Goal: Task Accomplishment & Management: Complete application form

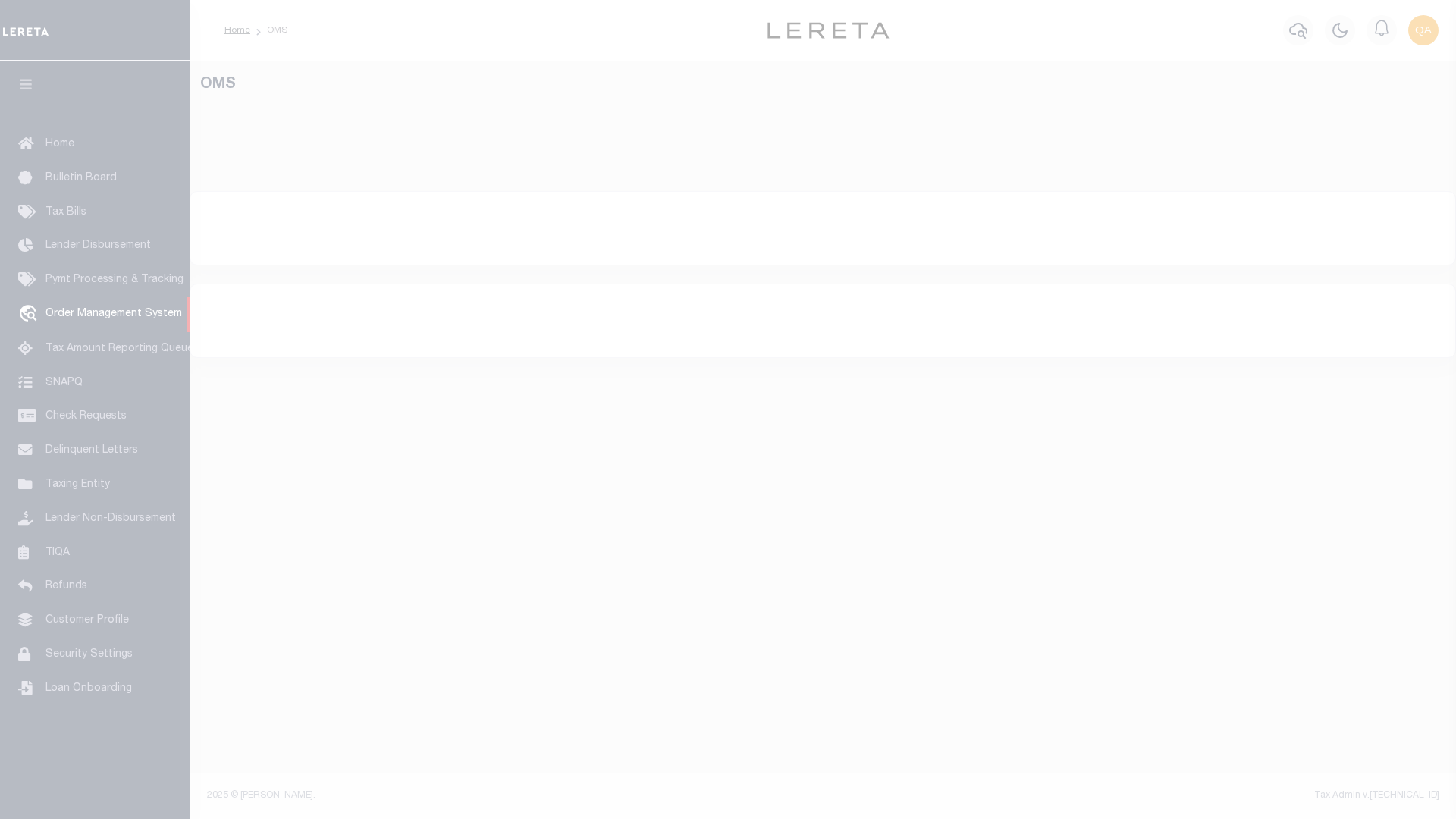
select select "200"
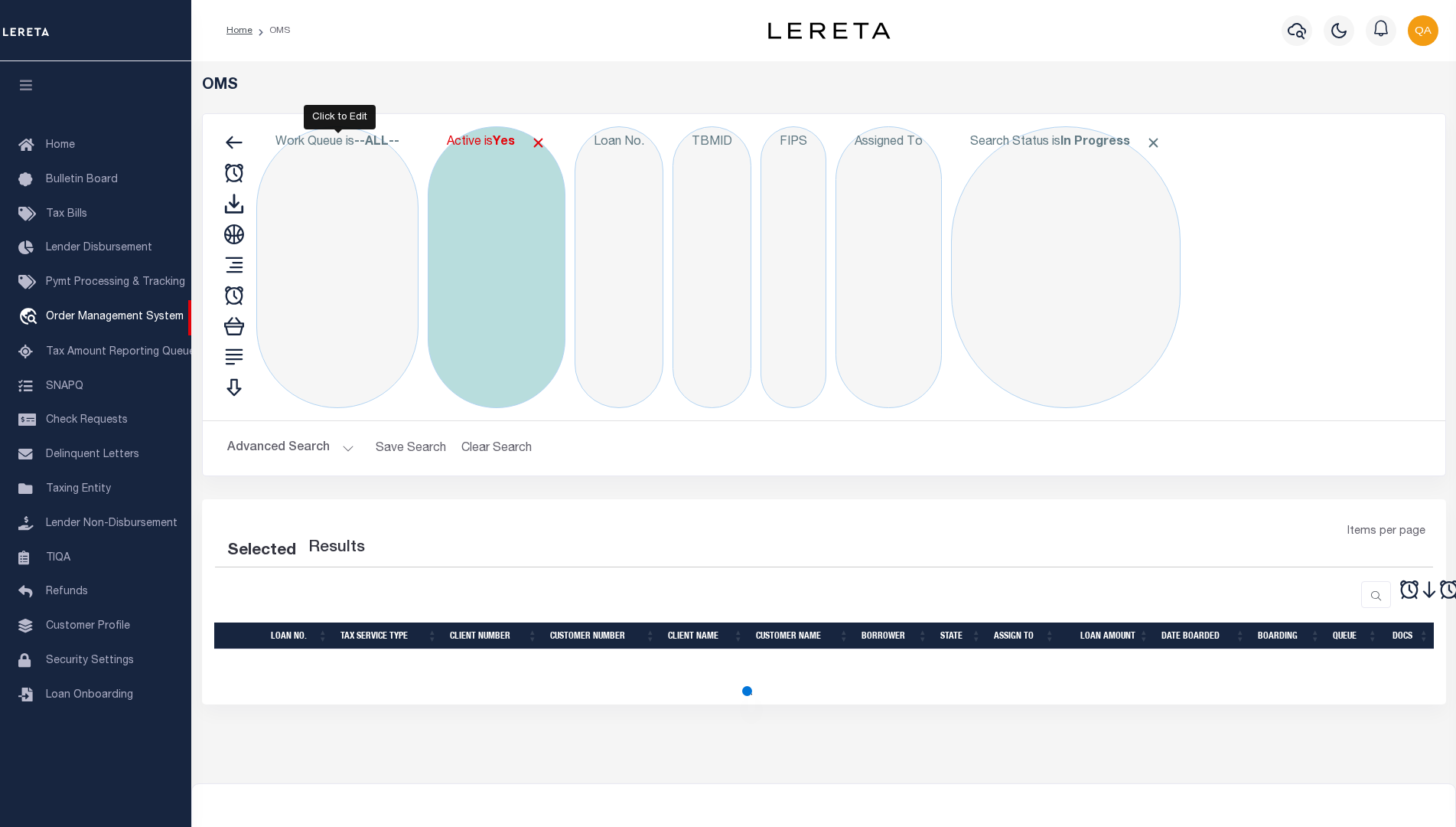
click at [544, 143] on span at bounding box center [538, 143] width 16 height 16
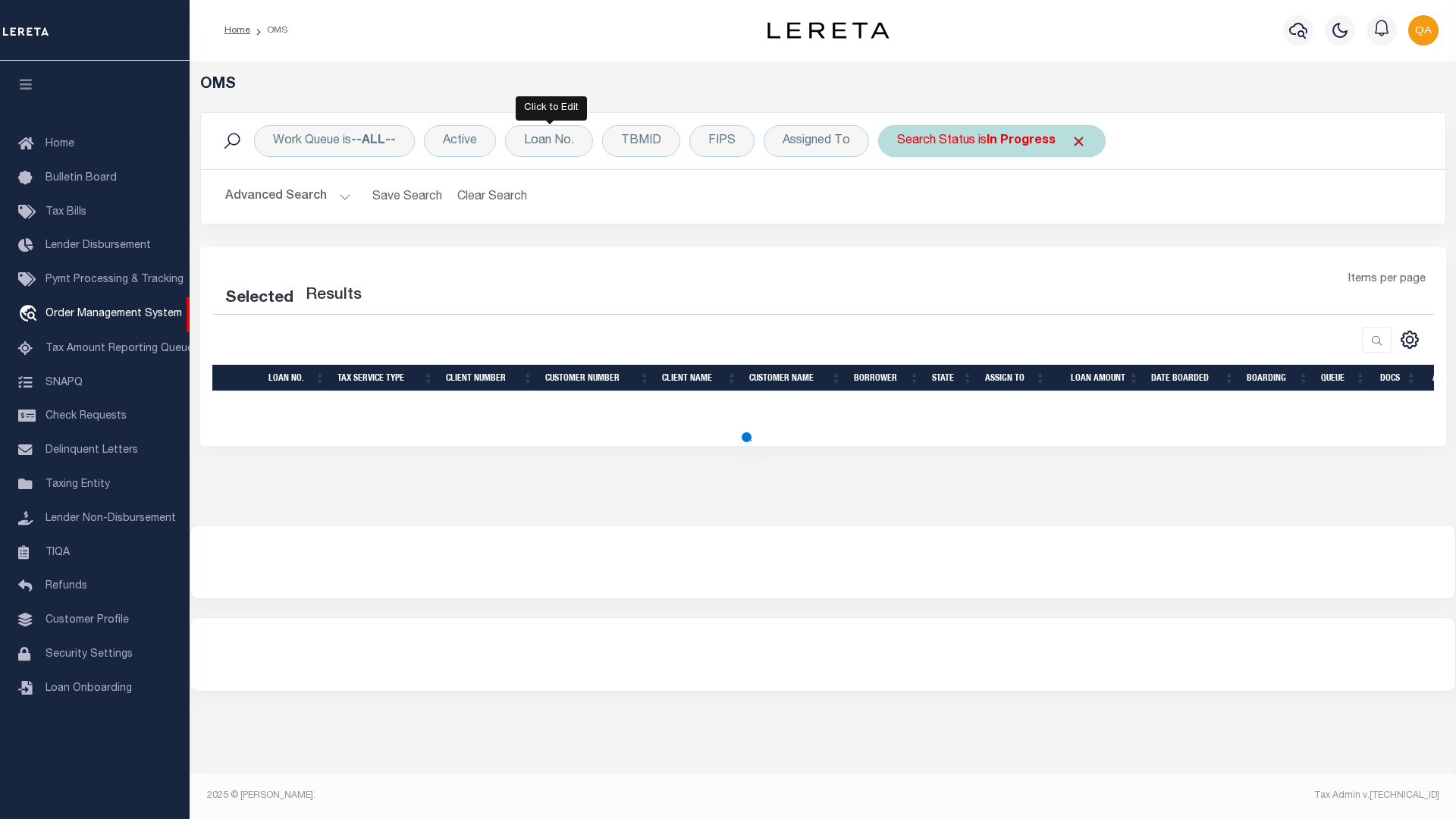
click at [1075, 141] on span at bounding box center [1078, 141] width 16 height 16
select select "200"
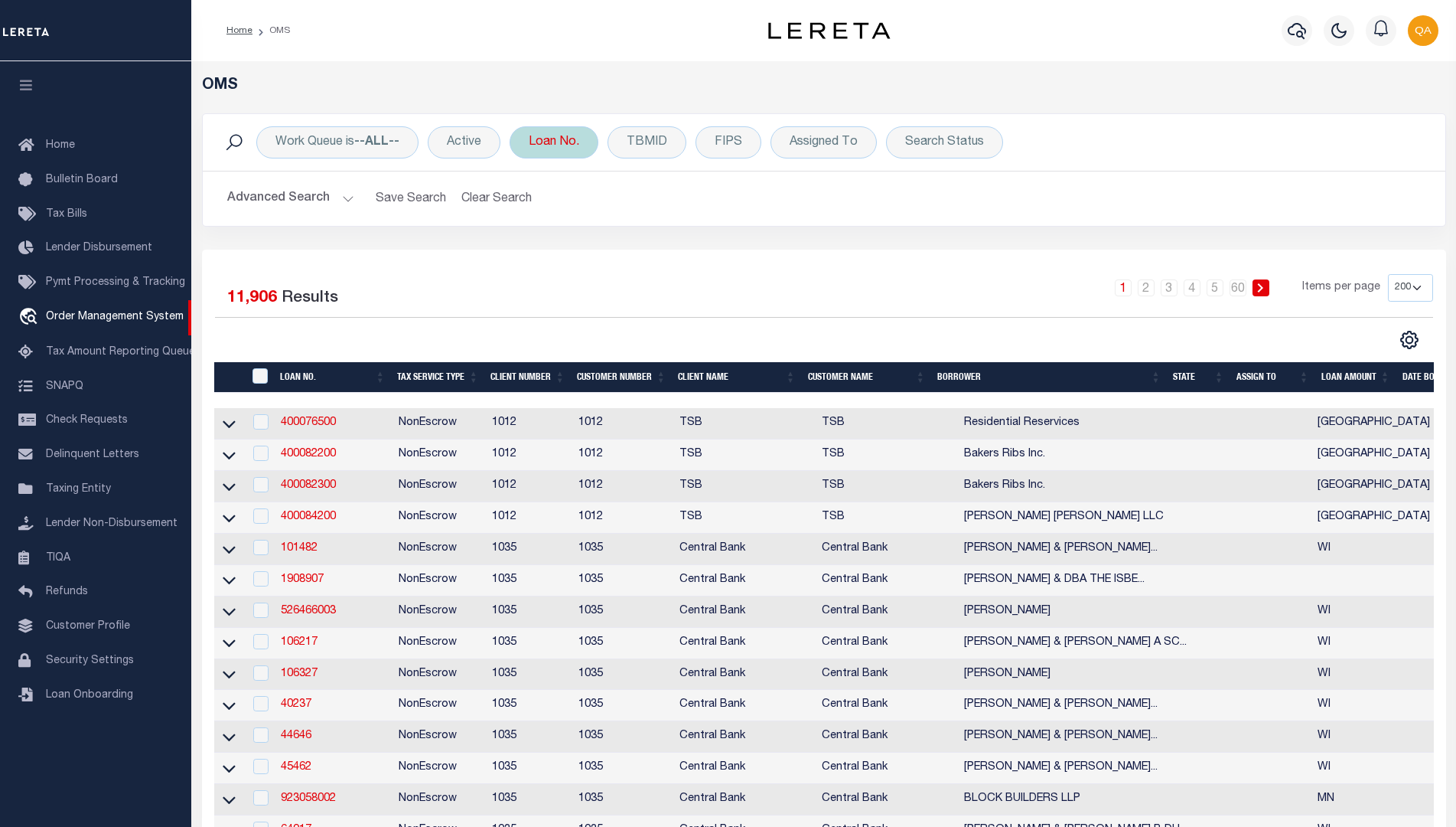
click at [554, 143] on div "Loan No." at bounding box center [554, 143] width 89 height 32
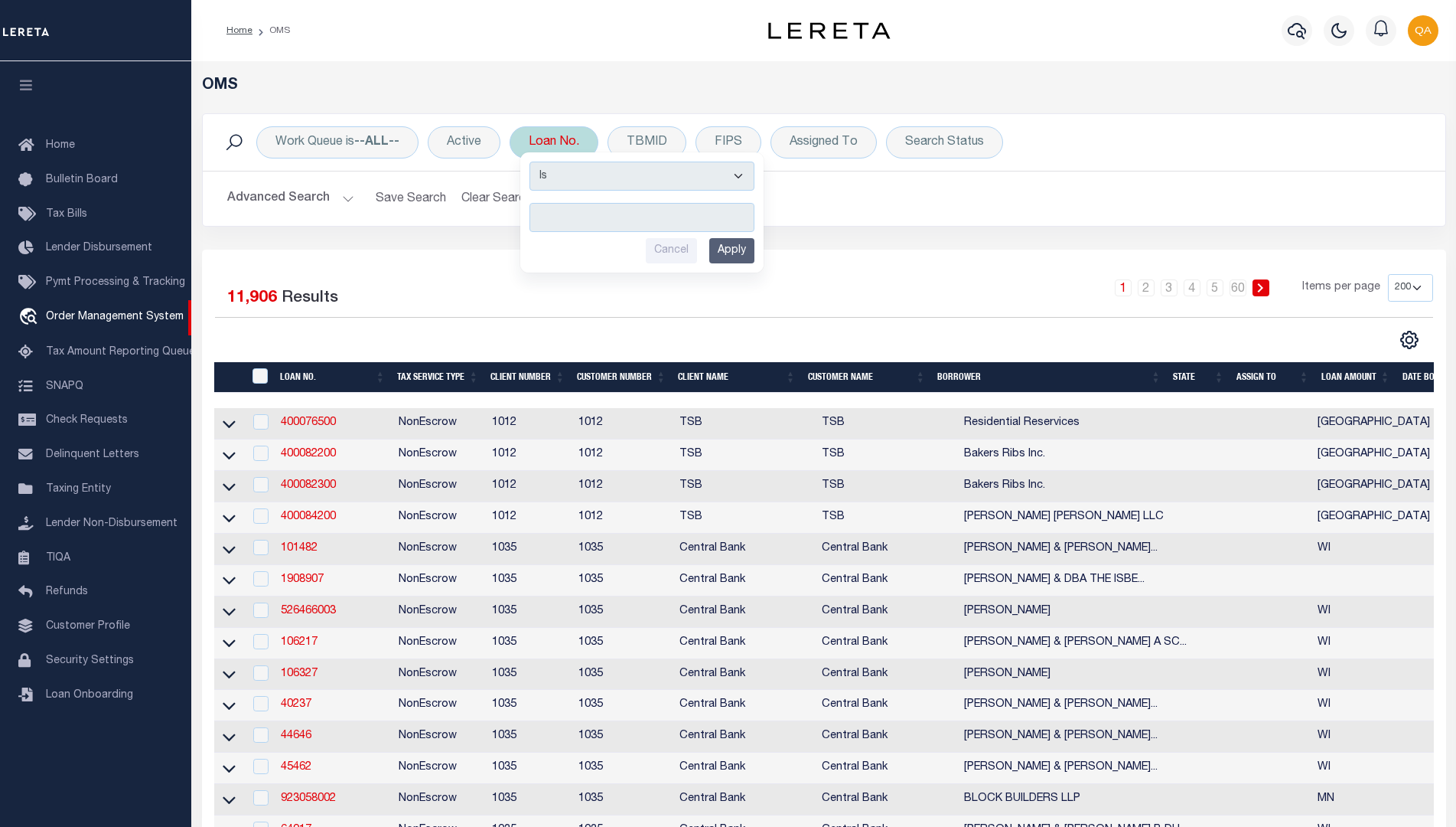
type input "Automation-09-10-25T09:37:38-1"
click at [734, 250] on input "Apply" at bounding box center [731, 250] width 45 height 25
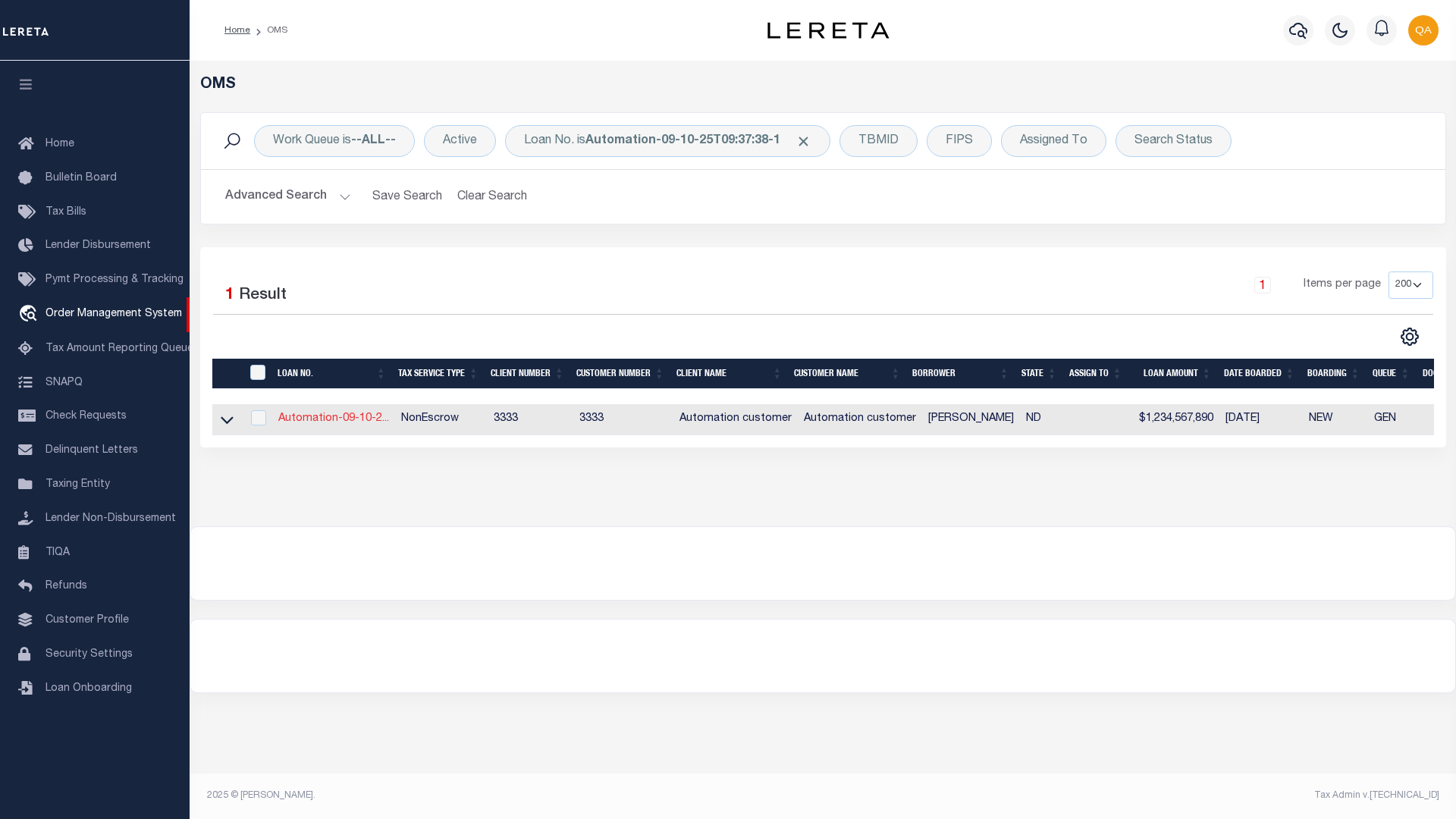
click at [333, 420] on link "Automation-09-10-2..." at bounding box center [334, 419] width 111 height 11
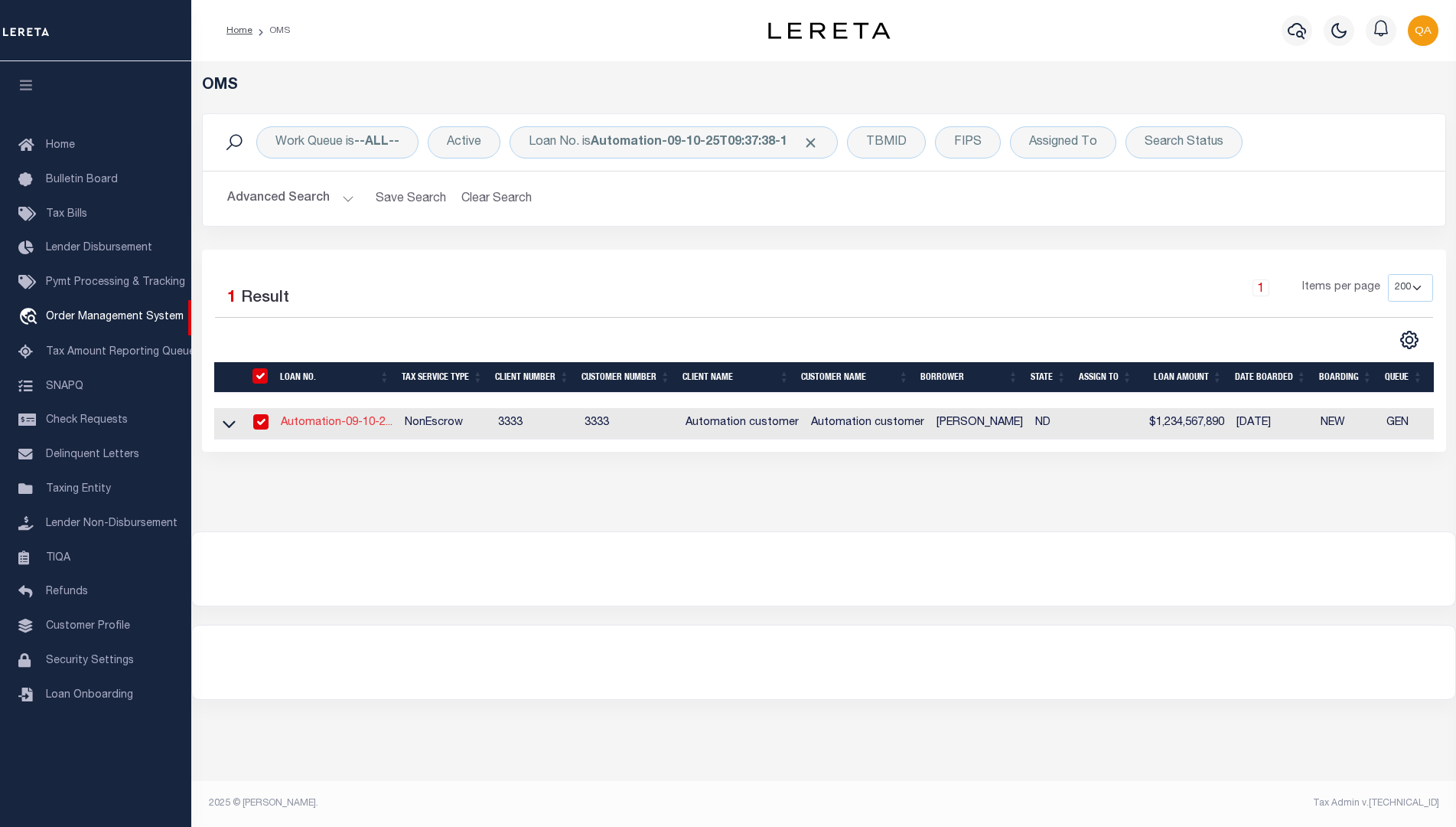
type input "Automation-09-10-25T09:37:38-1"
type input "[PERSON_NAME]"
select select
type input "[STREET_ADDRESS]"
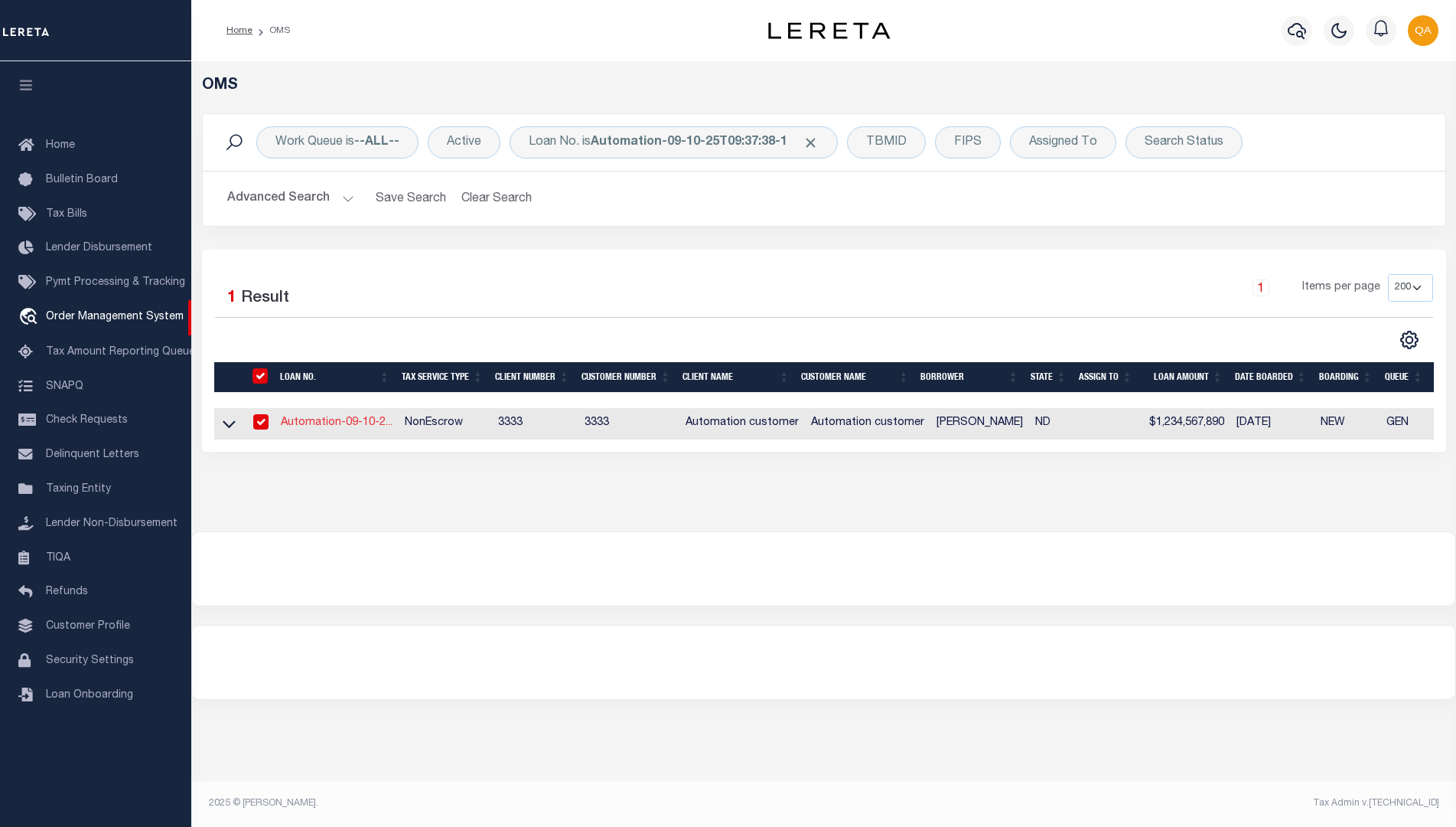
type input "DRAYTON ND 58225-4405"
type input "[DATE]"
select select "10"
select select "NonEscrow"
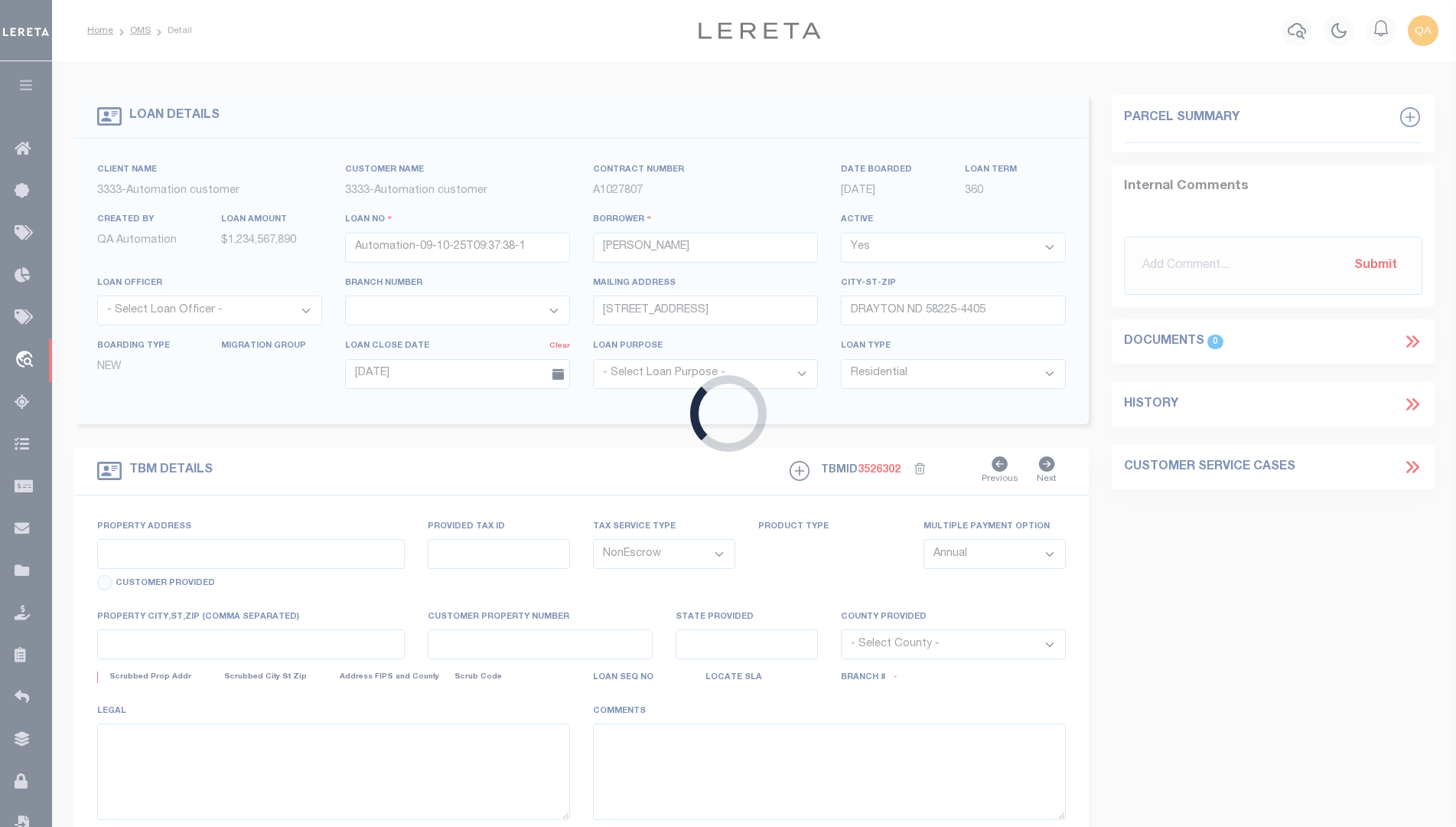
select select "155695"
type input "[STREET_ADDRESS]"
select select
type input "DRAYTON ND 58225-4405"
type input "ND"
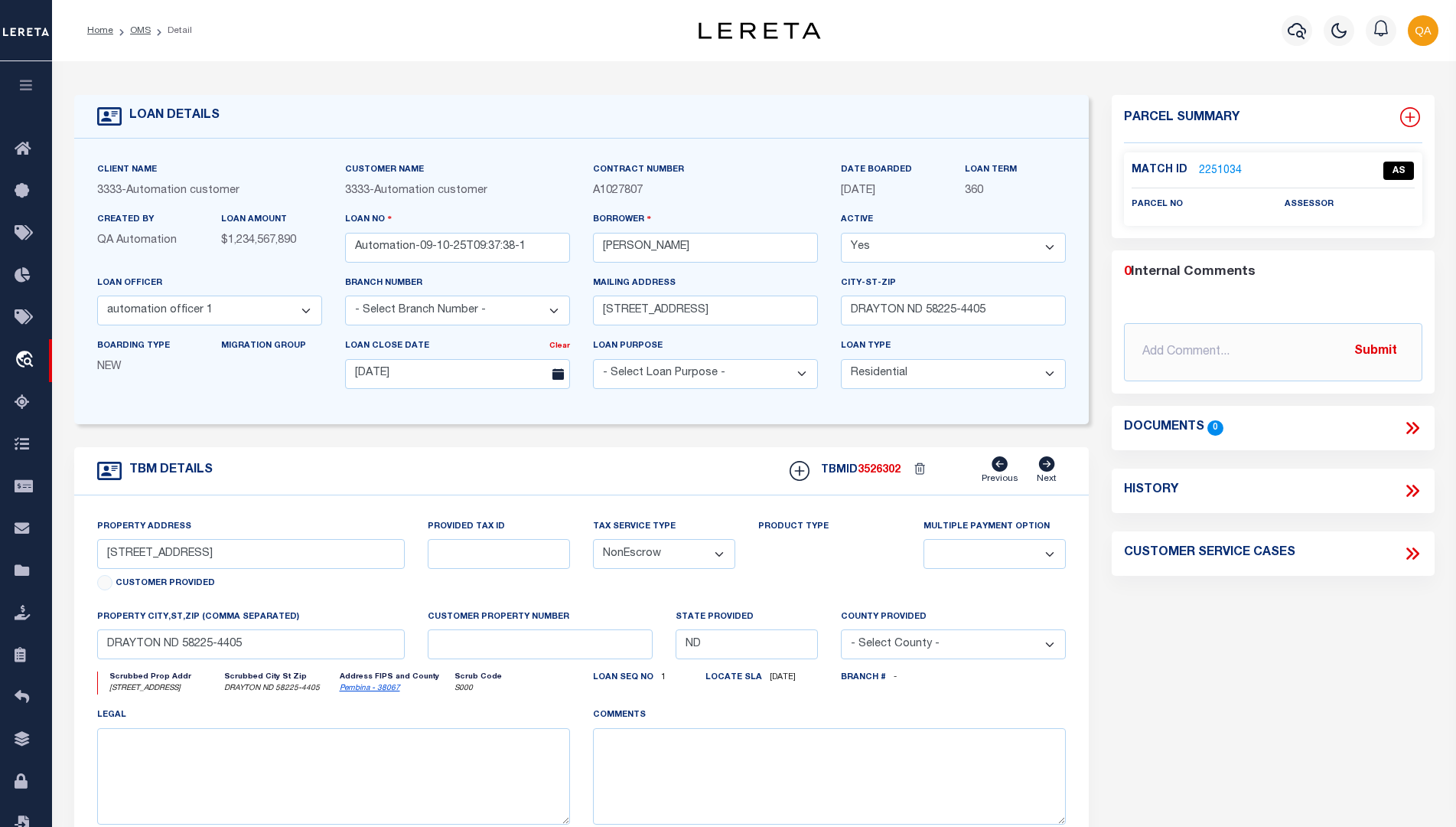
click at [1409, 117] on icon at bounding box center [1409, 117] width 10 height 10
